Goal: Check status: Check status

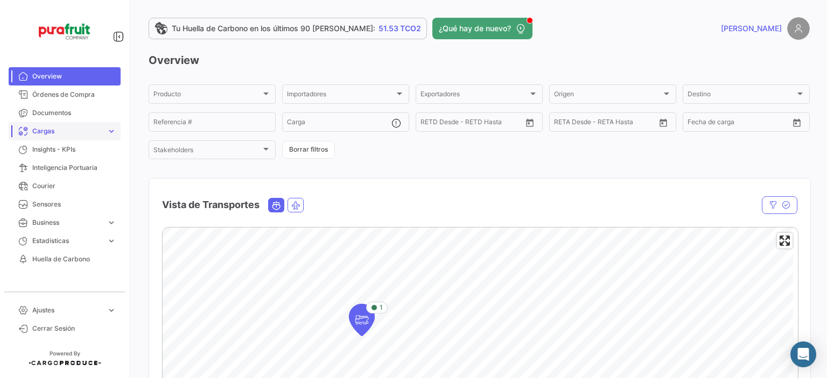
click at [59, 133] on span "Cargas" at bounding box center [67, 132] width 70 height 10
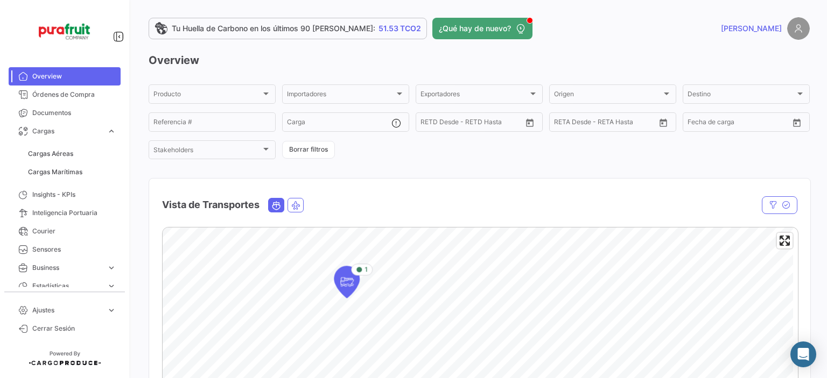
click at [62, 145] on span "Cargas Aéreas" at bounding box center [72, 154] width 97 height 18
click at [66, 171] on span "Cargas Marítimas" at bounding box center [55, 172] width 54 height 10
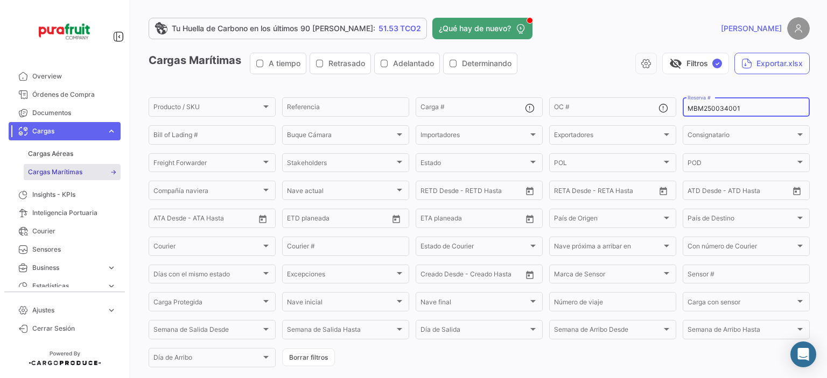
click at [696, 106] on input "MBM250034001" at bounding box center [745, 109] width 117 height 8
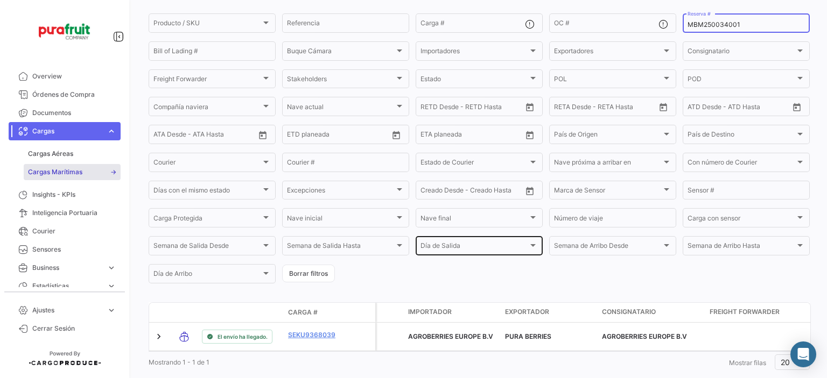
scroll to position [115, 0]
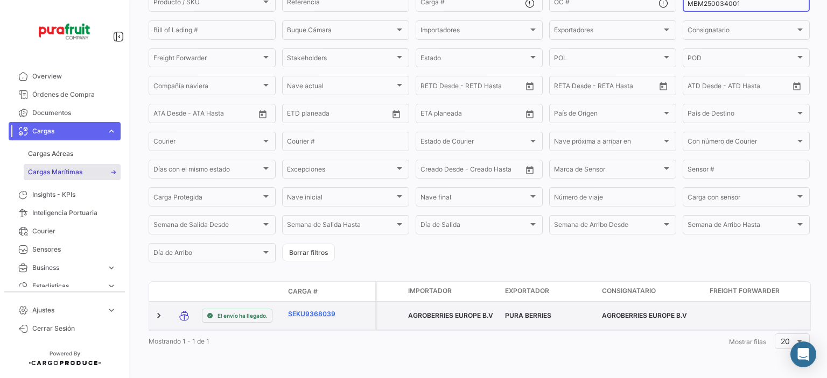
click at [298, 310] on link "SEKU9368039" at bounding box center [316, 315] width 56 height 10
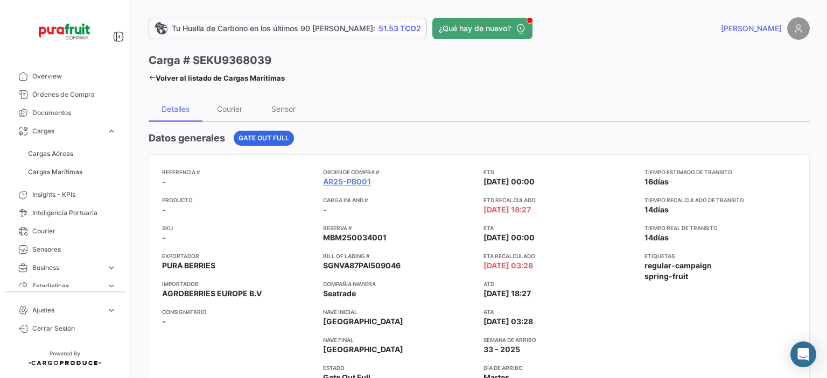
click at [443, 275] on div "Orden de Compra # AR25-PB001 Carga inland # - Reserva # MBM250034001 Bill of La…" at bounding box center [399, 285] width 152 height 235
click at [61, 169] on span "Cargas Marítimas" at bounding box center [55, 172] width 54 height 10
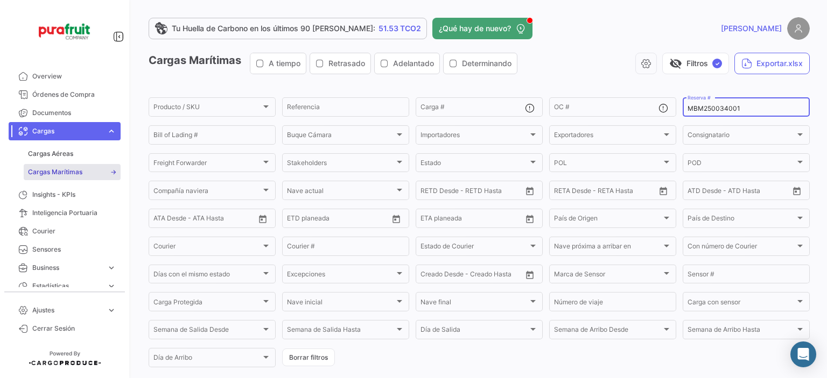
click at [700, 107] on input "MBM250034001" at bounding box center [745, 109] width 117 height 8
click at [700, 108] on input "MBM250034001" at bounding box center [745, 109] width 117 height 8
paste input "2763492460"
type input "2763492460"
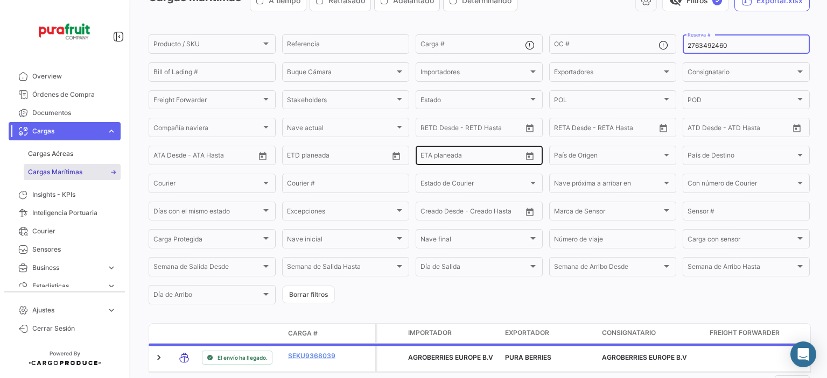
scroll to position [108, 0]
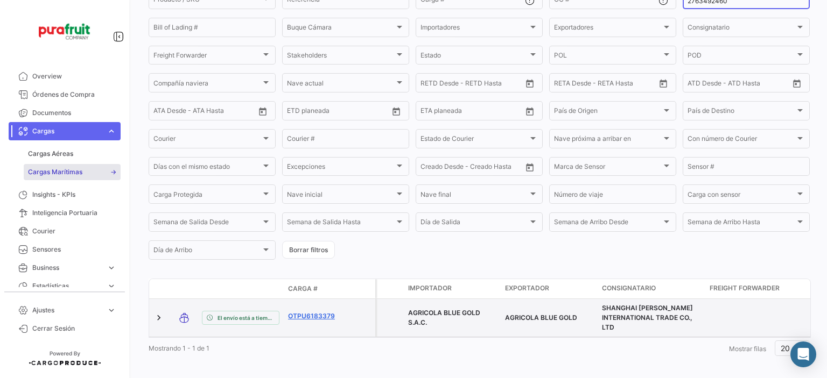
click at [311, 321] on link "OTPU6183379" at bounding box center [316, 317] width 56 height 10
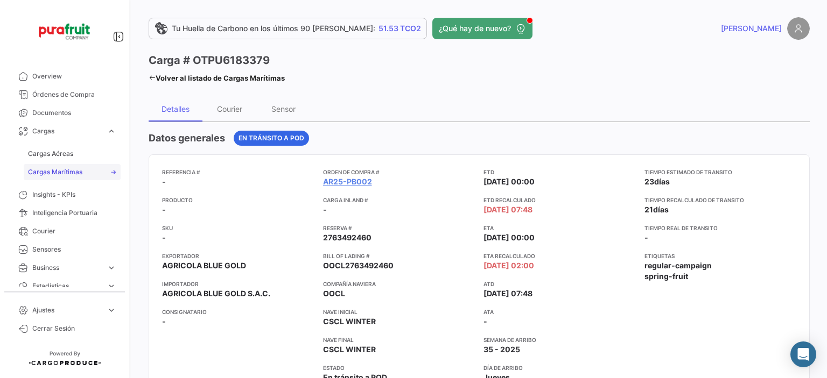
click at [72, 174] on span "Cargas Marítimas" at bounding box center [55, 172] width 54 height 10
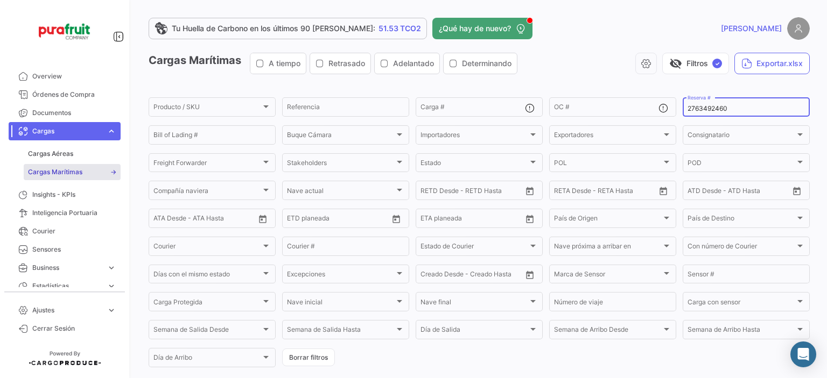
click at [694, 111] on input "2763492460" at bounding box center [745, 109] width 117 height 8
paste input "77965"
type input "2763779650"
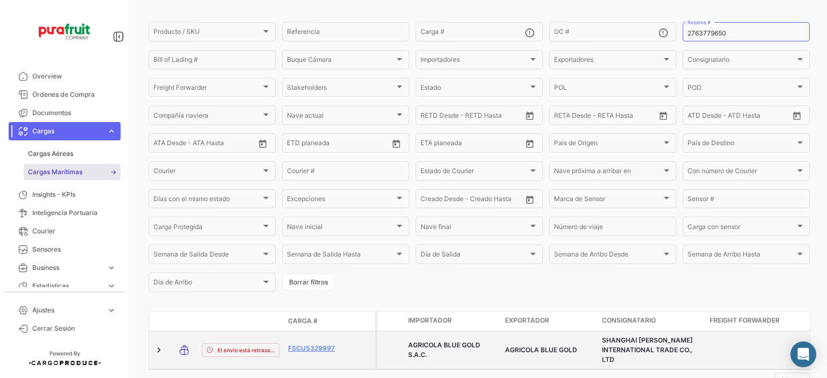
scroll to position [124, 0]
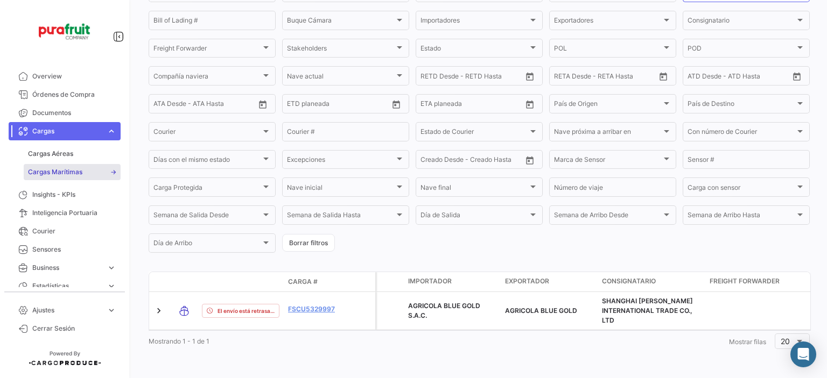
click at [251, 272] on div "Modo de Transporte Estado de Envio Carga # Póliza" at bounding box center [262, 281] width 226 height 19
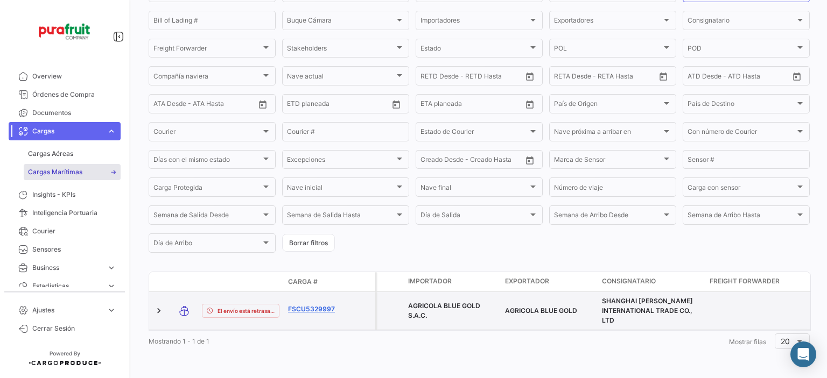
click at [299, 305] on link "FSCU5329997" at bounding box center [316, 310] width 56 height 10
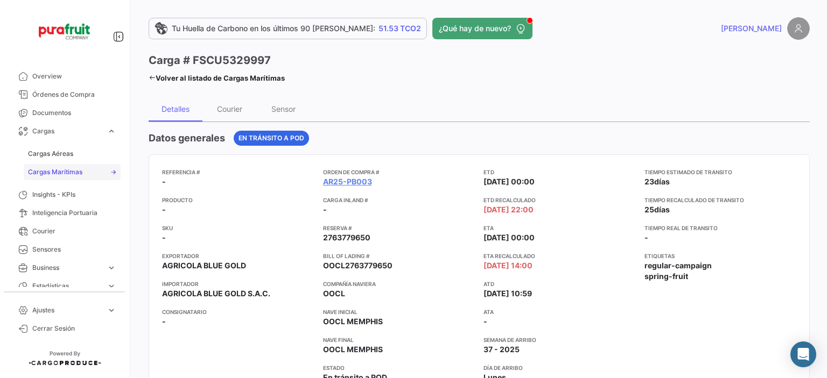
click at [78, 172] on span "Cargas Marítimas" at bounding box center [55, 172] width 54 height 10
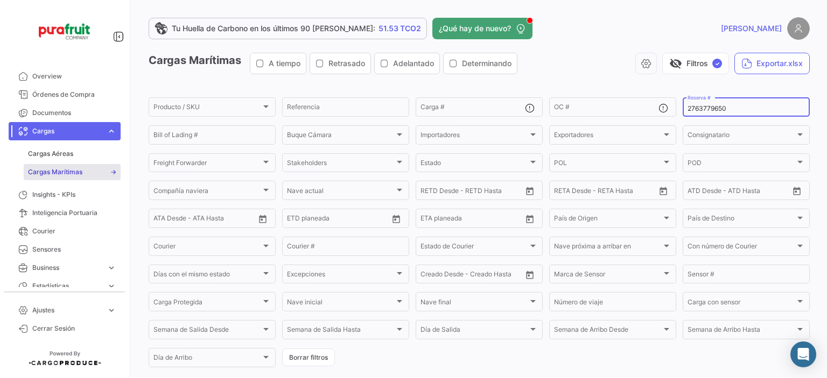
click at [719, 109] on input "2763779650" at bounding box center [745, 109] width 117 height 8
paste input "MBM250034002"
type input "MBM250034002"
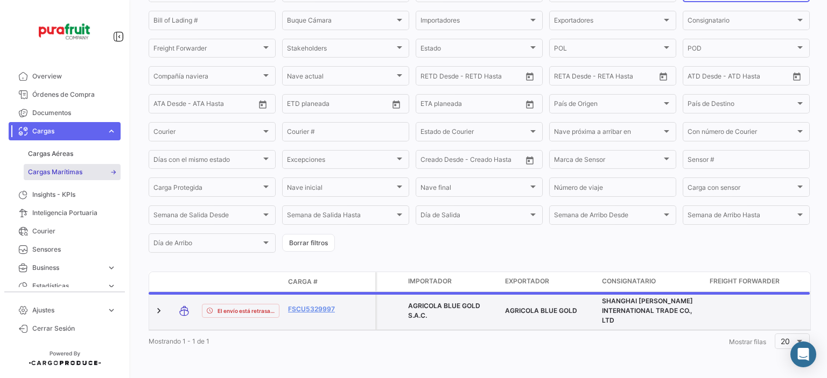
scroll to position [110, 0]
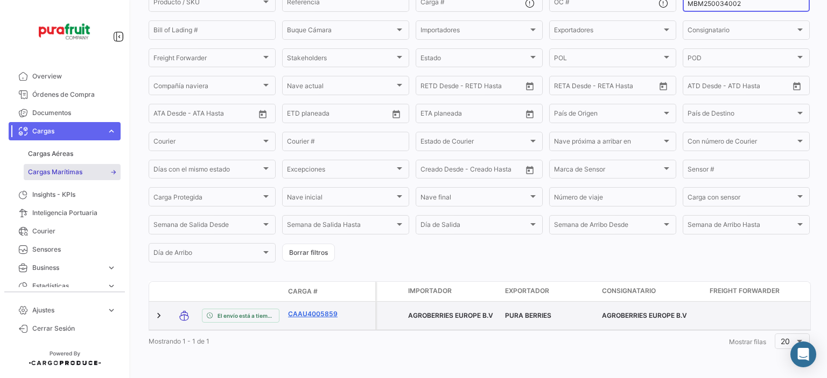
click at [327, 310] on link "CAAU4005859" at bounding box center [316, 315] width 56 height 10
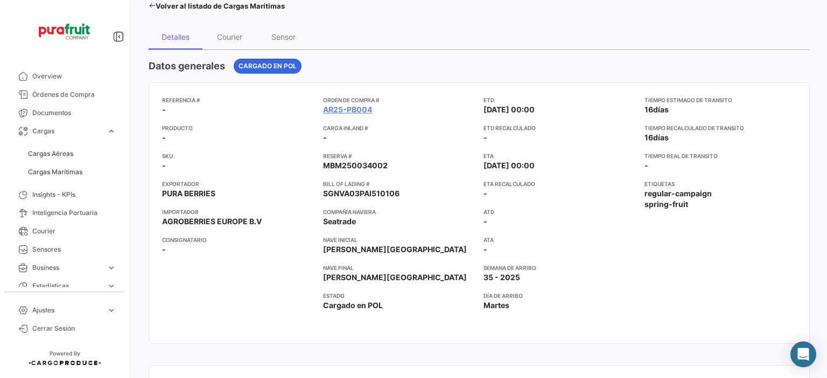
scroll to position [54, 0]
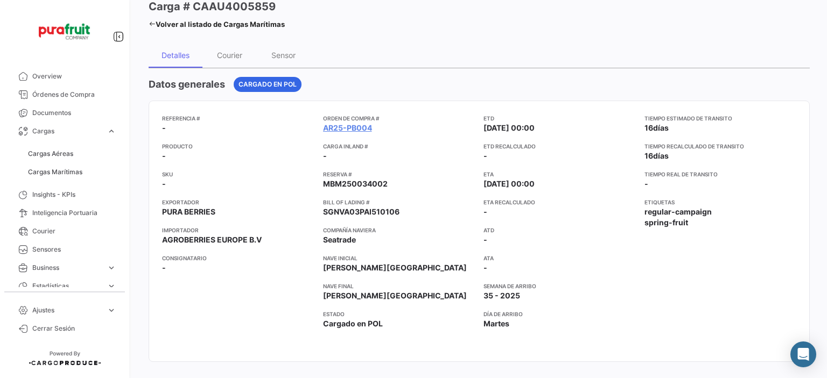
click at [582, 201] on app-card-info-title "ETA Recalculado" at bounding box center [559, 202] width 152 height 9
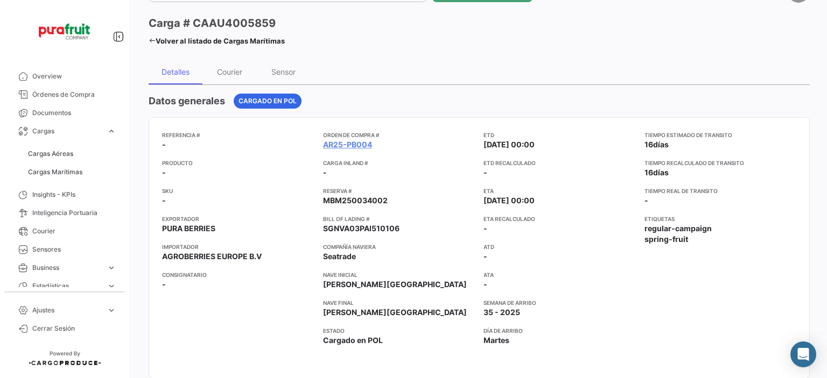
scroll to position [42, 0]
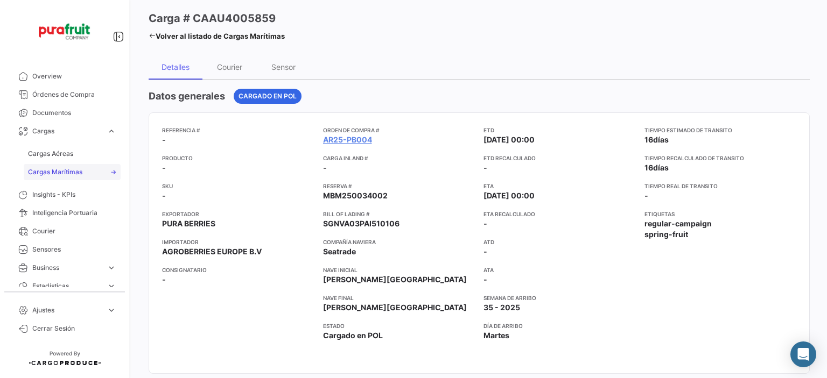
click at [67, 171] on span "Cargas Marítimas" at bounding box center [55, 172] width 54 height 10
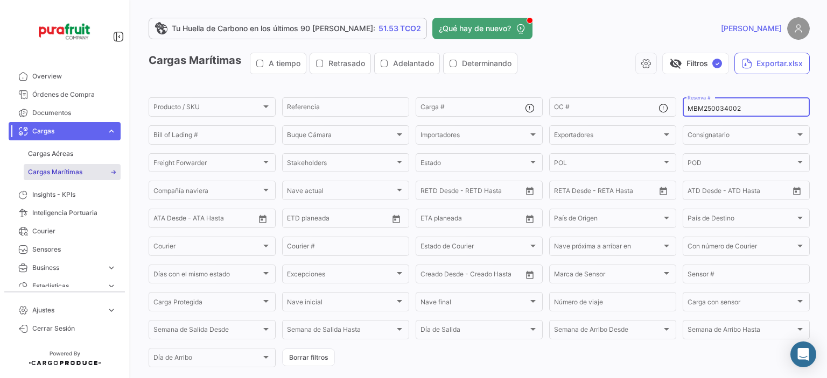
click at [713, 108] on input "MBM250034002" at bounding box center [745, 109] width 117 height 8
paste input "1"
type input "MBM250034001"
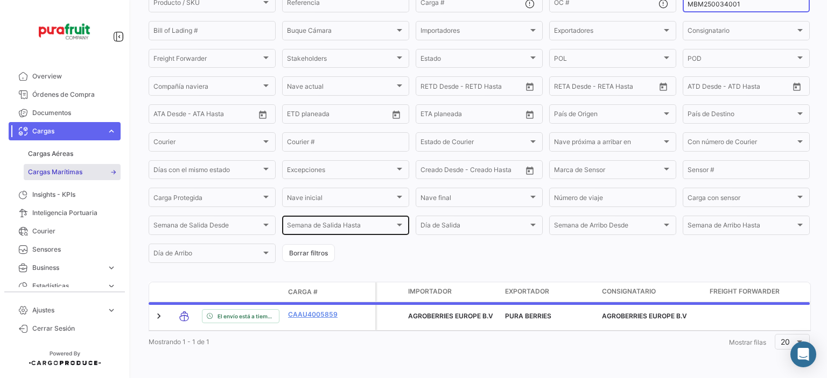
scroll to position [110, 0]
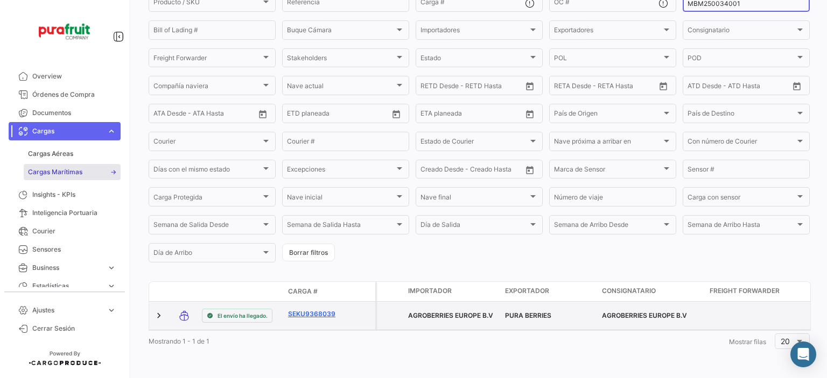
click at [320, 311] on link "SEKU9368039" at bounding box center [316, 315] width 56 height 10
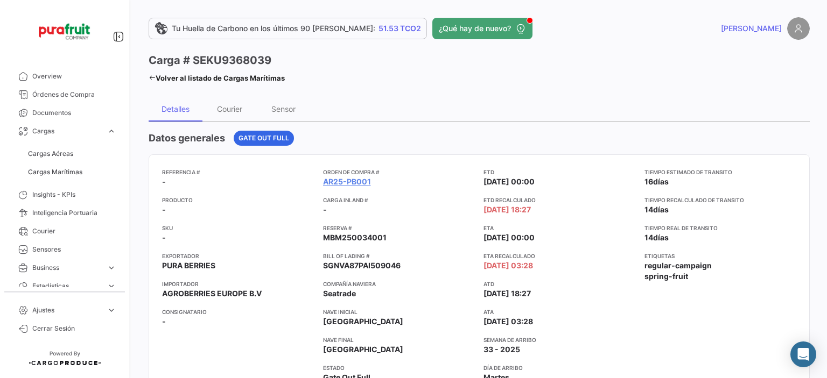
scroll to position [54, 0]
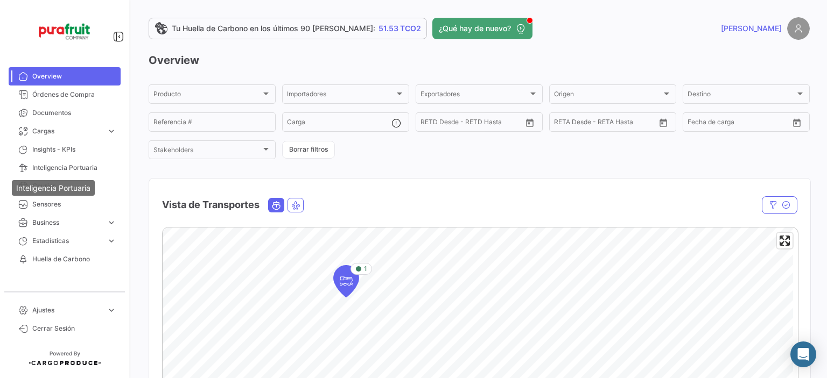
click at [62, 127] on span "Cargas" at bounding box center [67, 132] width 70 height 10
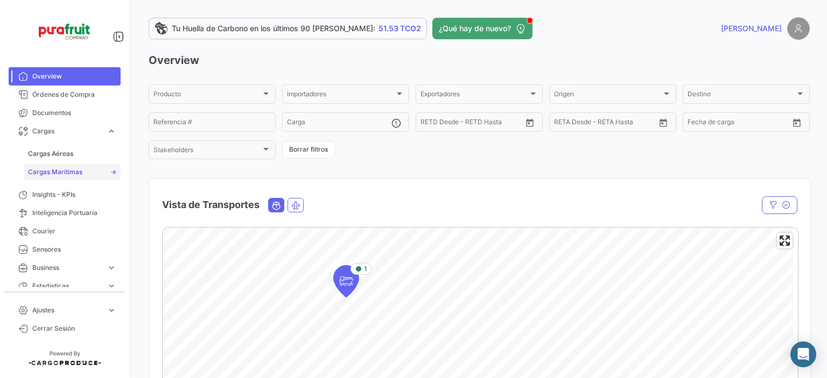
click at [63, 171] on span "Cargas Marítimas" at bounding box center [55, 172] width 54 height 10
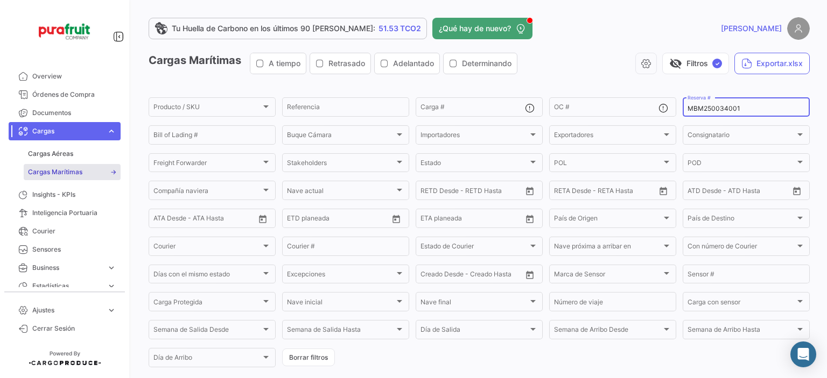
click at [716, 108] on input "MBM250034001" at bounding box center [745, 109] width 117 height 8
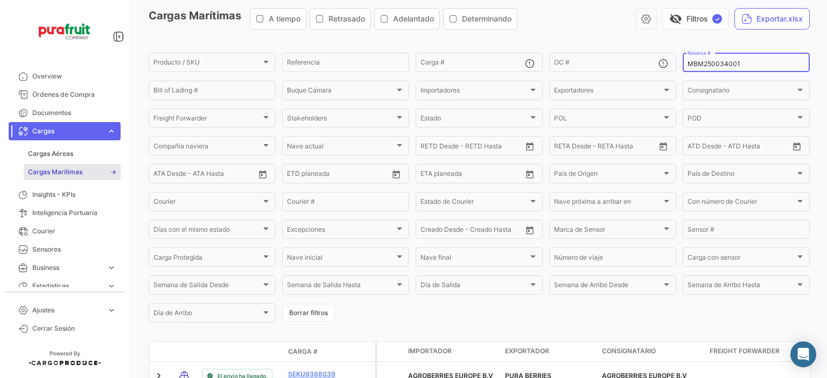
scroll to position [115, 0]
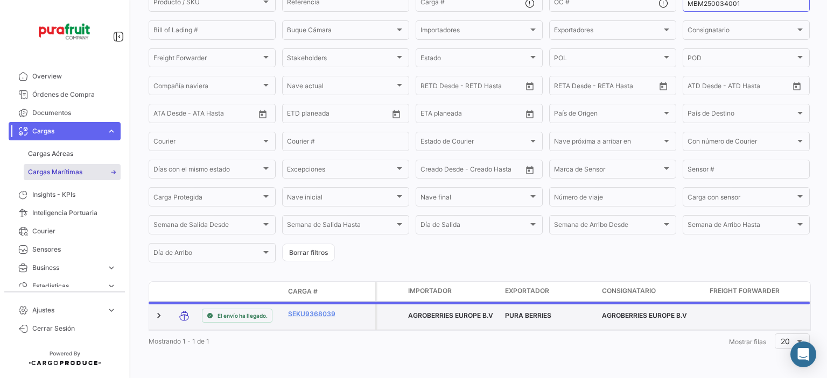
click at [317, 302] on datatable-body-cell "SEKU9368039" at bounding box center [316, 316] width 65 height 28
click at [317, 310] on link "SEKU9368039" at bounding box center [316, 315] width 56 height 10
